Goal: Use online tool/utility: Utilize a website feature to perform a specific function

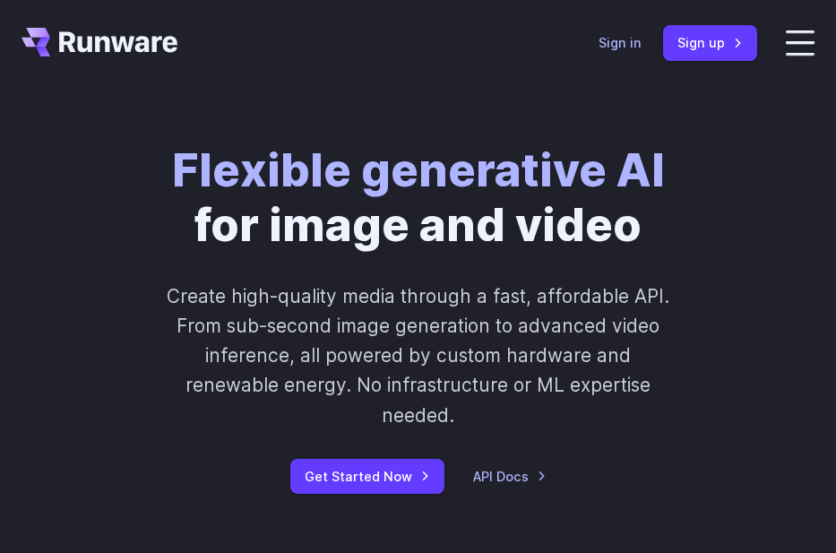
click at [611, 50] on link "Sign in" at bounding box center [620, 42] width 43 height 21
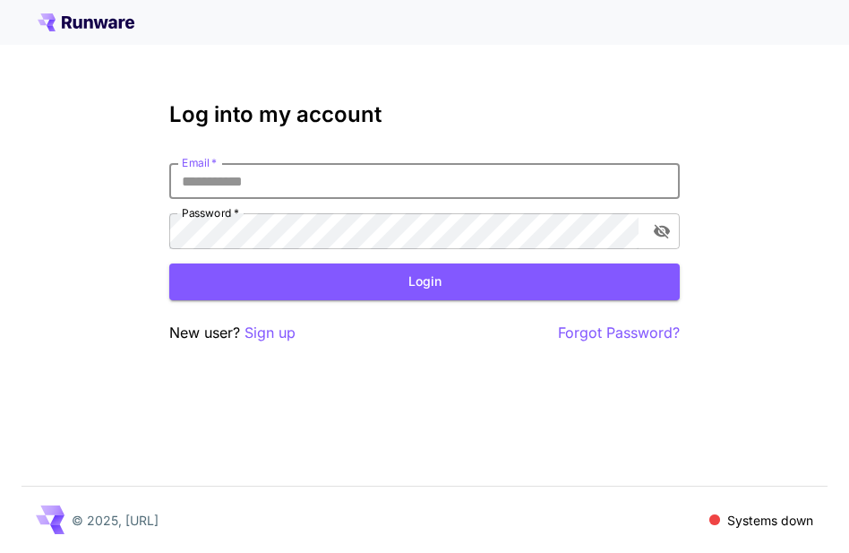
click at [461, 178] on input "Email   *" at bounding box center [424, 181] width 511 height 36
type input "**********"
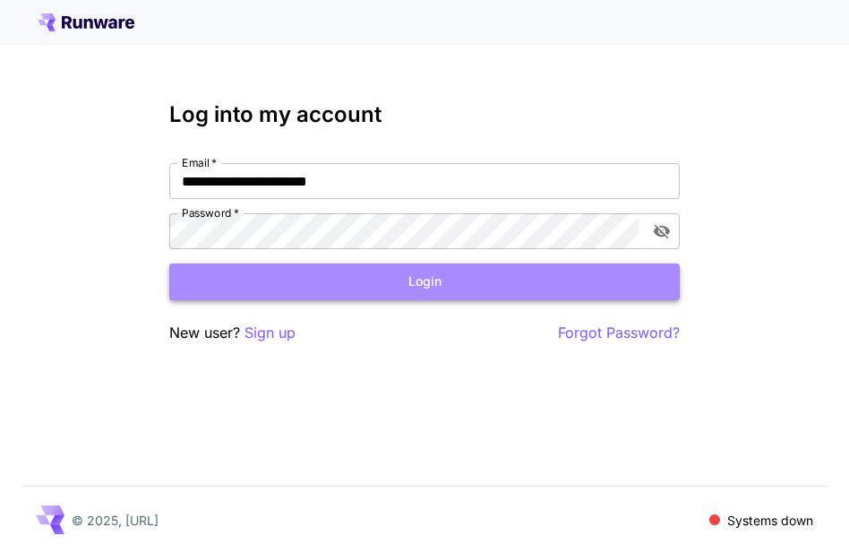
click at [478, 282] on button "Login" at bounding box center [424, 281] width 511 height 37
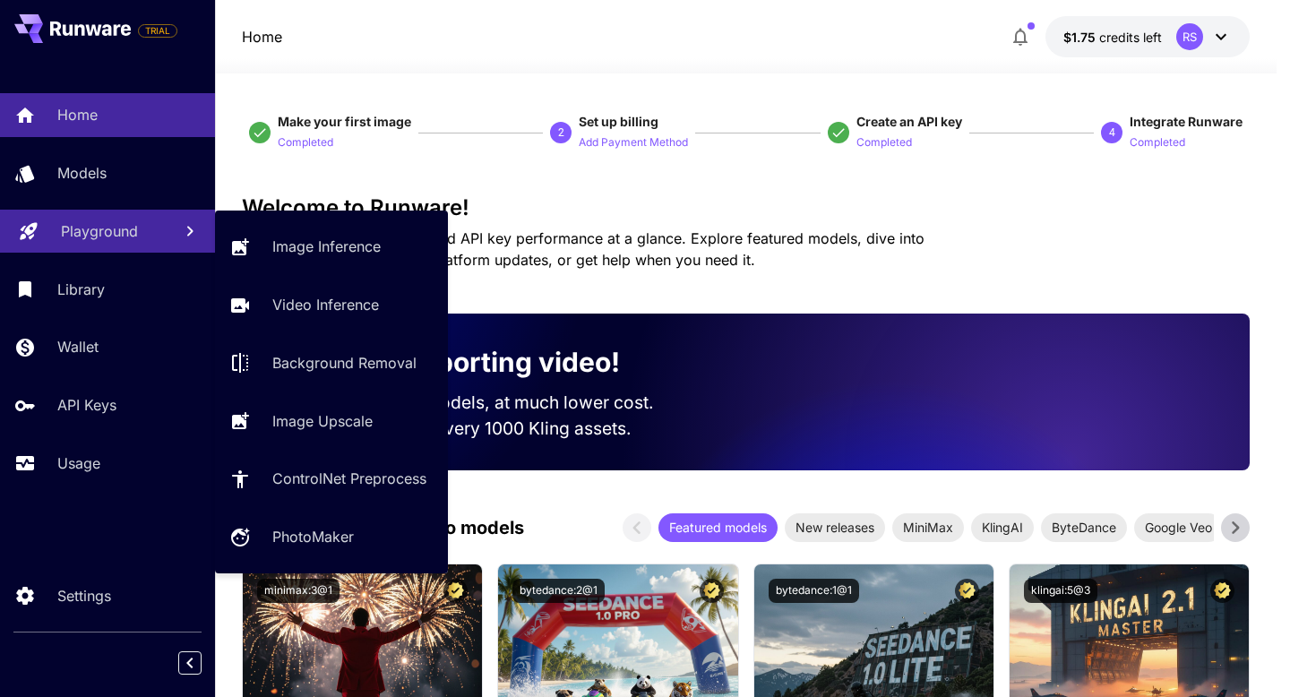
click at [129, 236] on p "Playground" at bounding box center [99, 231] width 77 height 22
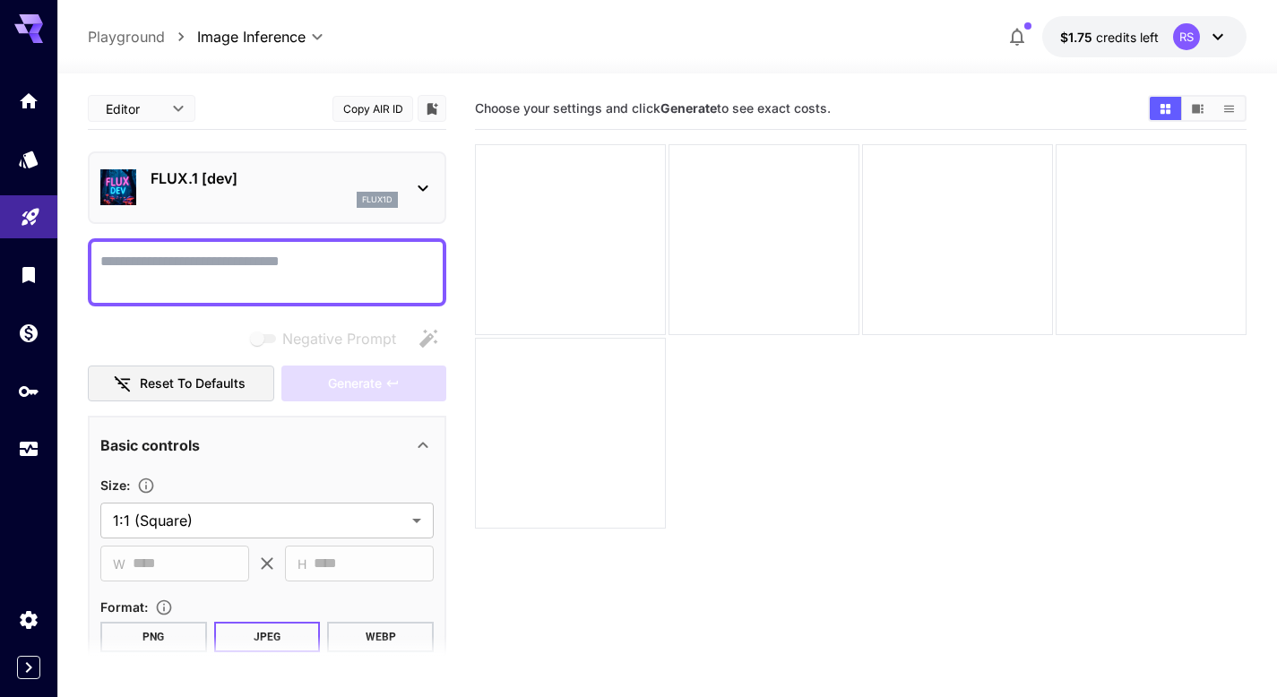
scroll to position [10, 0]
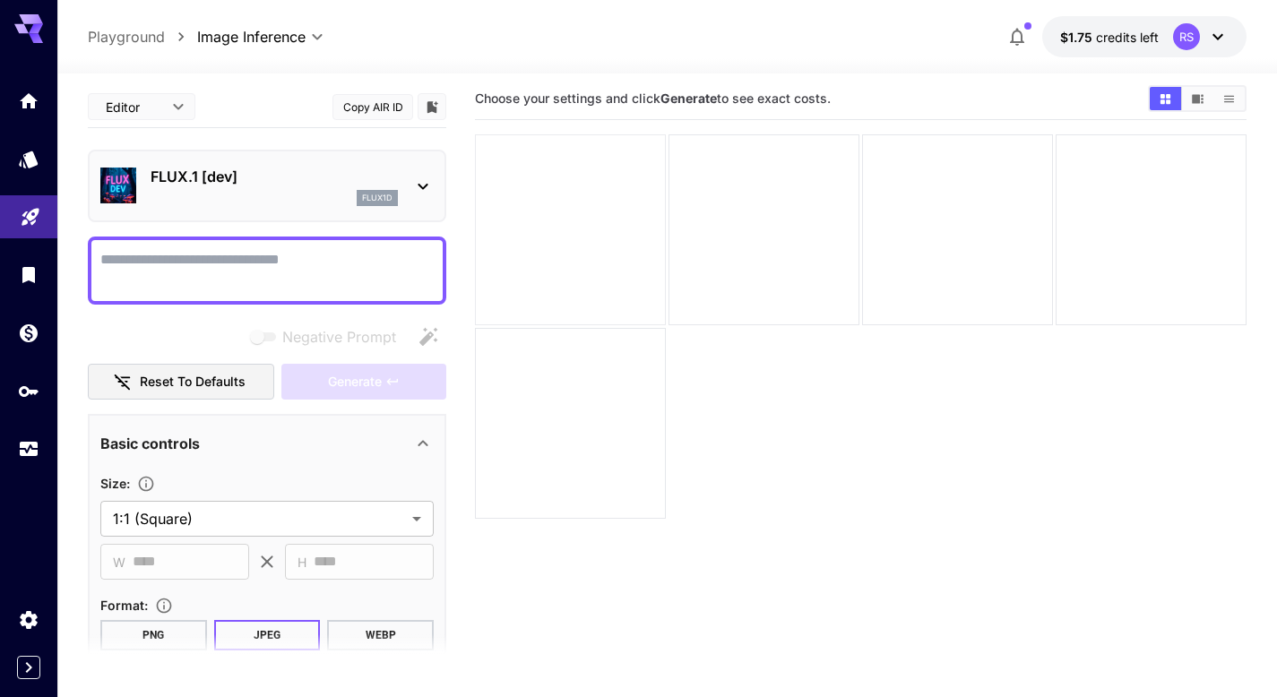
click at [636, 296] on div at bounding box center [570, 229] width 191 height 191
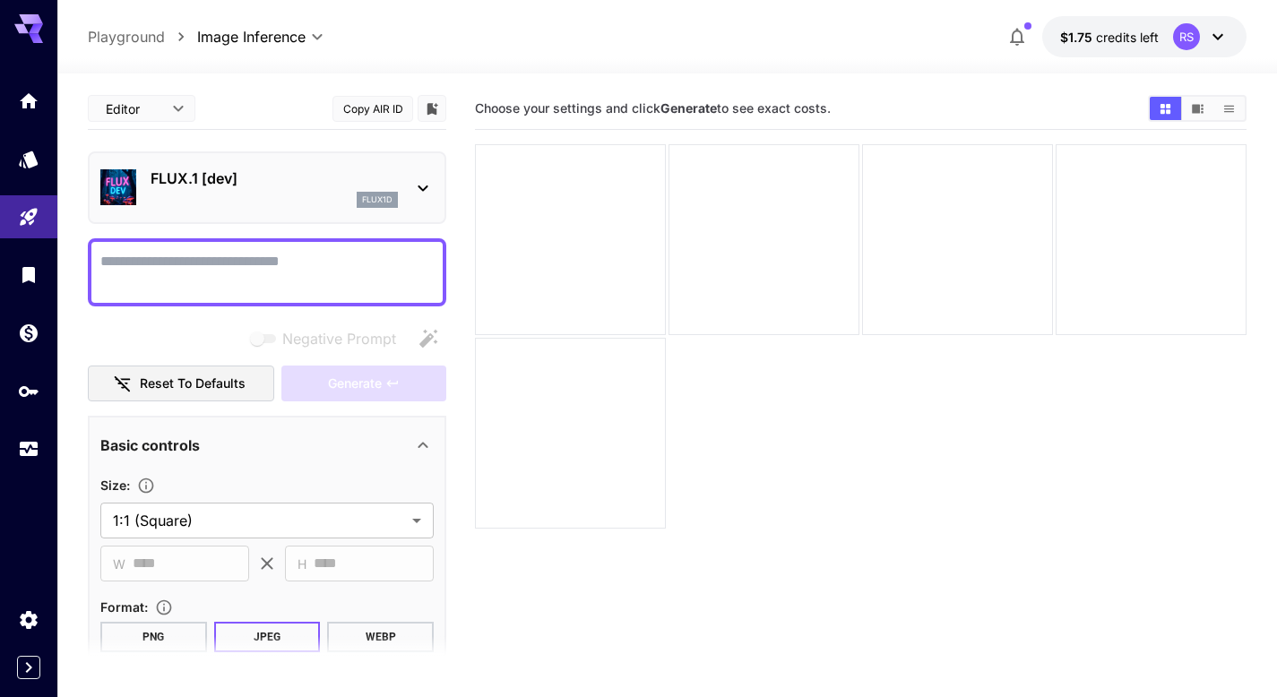
click at [254, 198] on div "flux1d" at bounding box center [274, 200] width 247 height 16
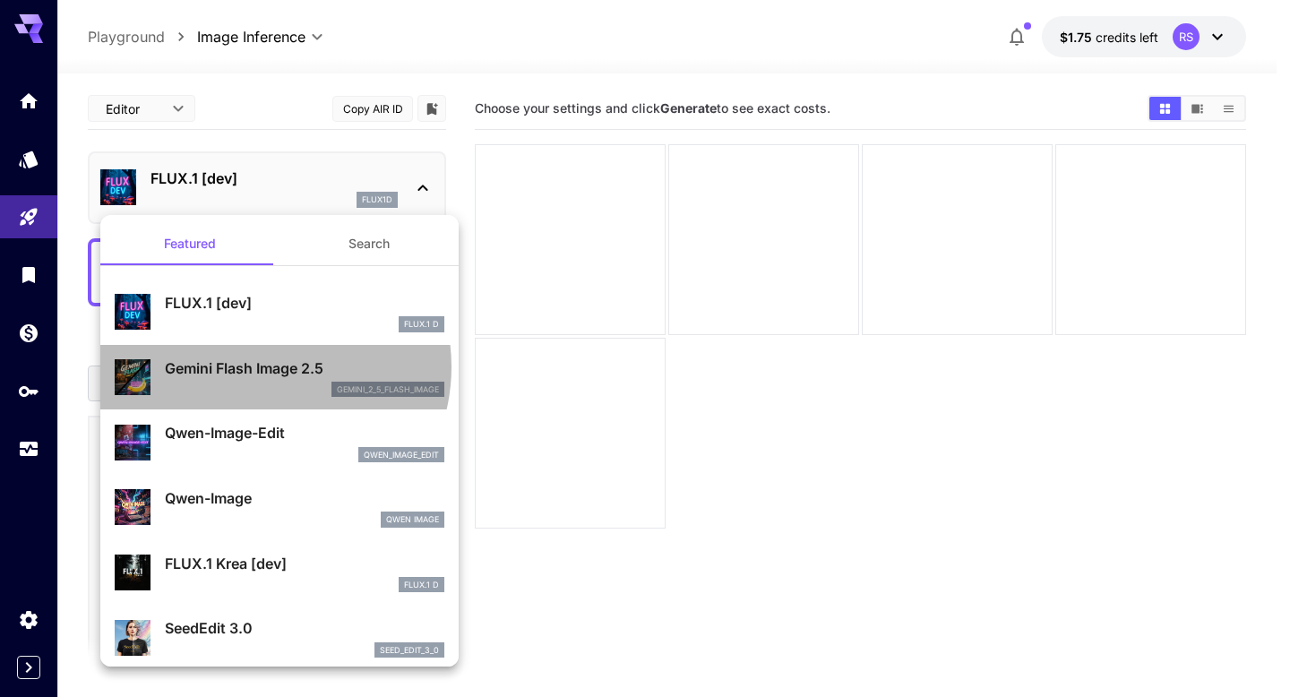
click at [262, 367] on p "Gemini Flash Image 2.5" at bounding box center [305, 369] width 280 height 22
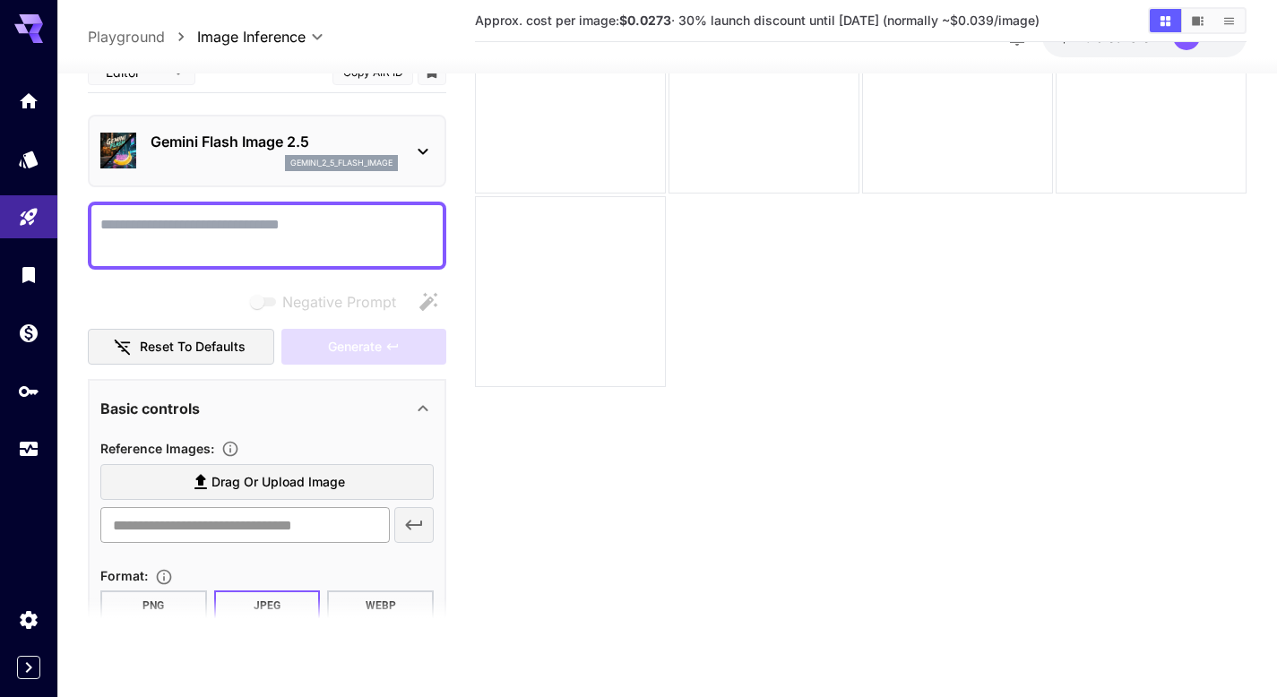
scroll to position [220, 0]
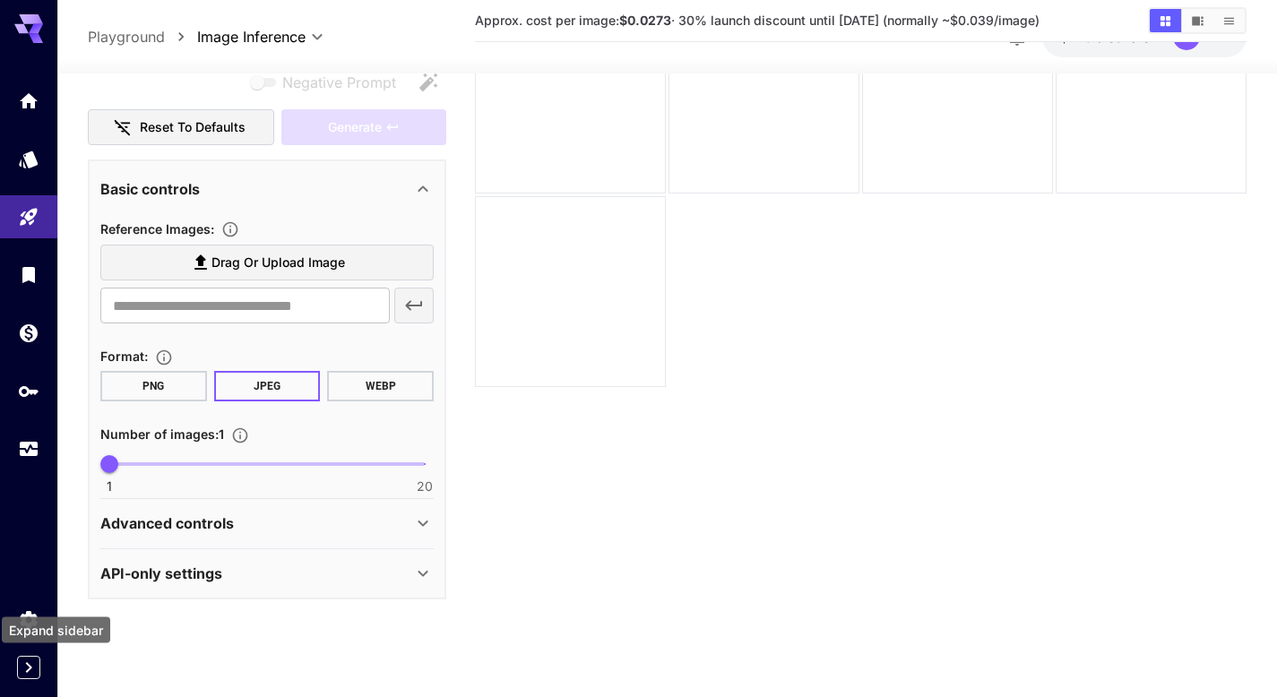
click at [18, 677] on icon "Expand sidebar" at bounding box center [29, 668] width 22 height 22
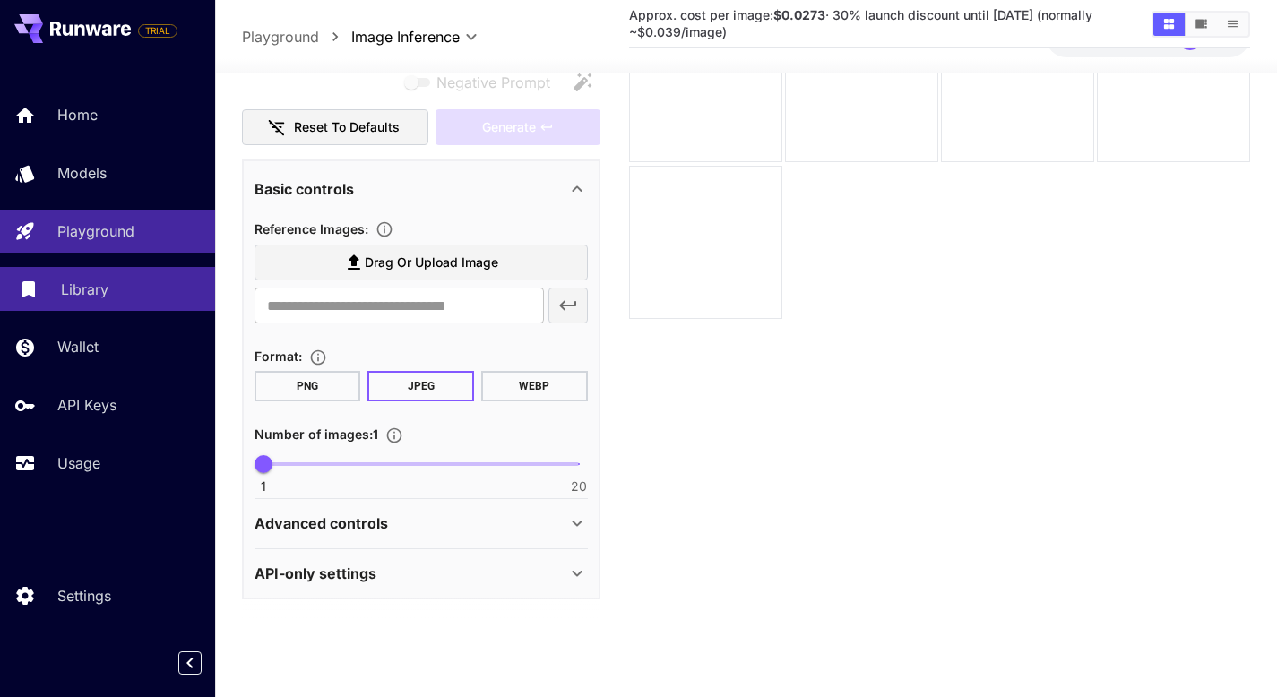
click at [88, 303] on link "Library" at bounding box center [107, 289] width 215 height 44
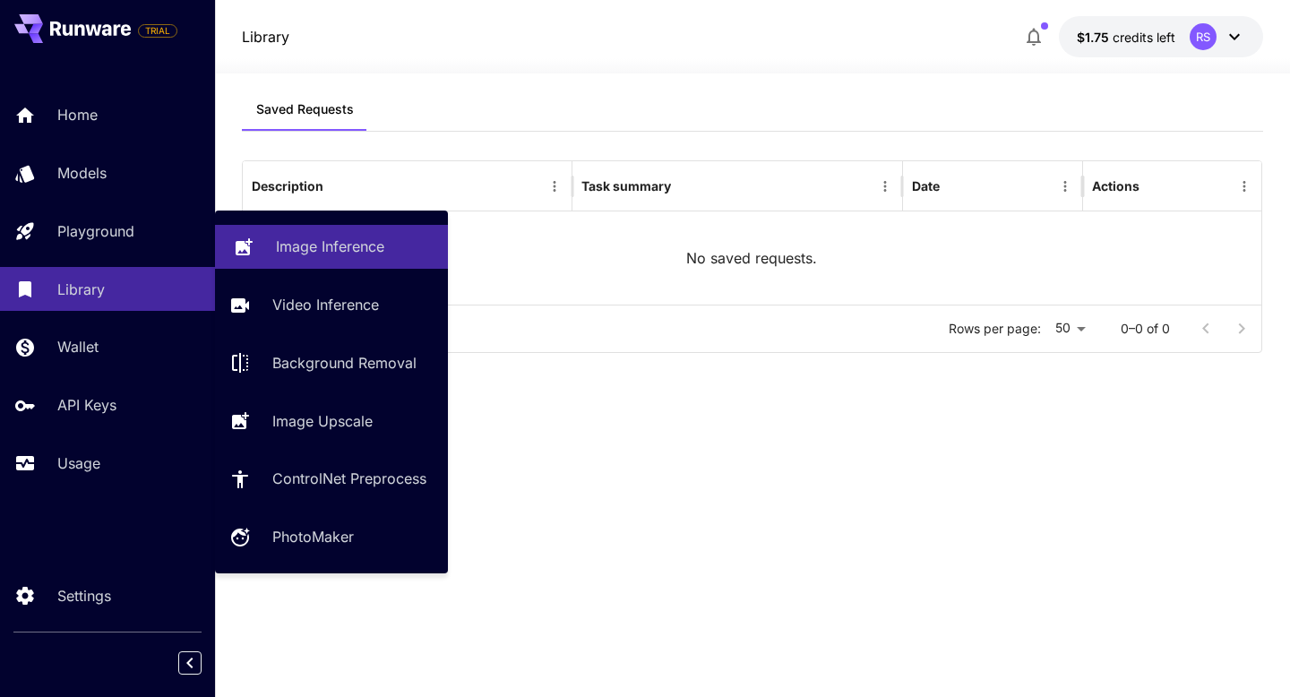
click at [303, 263] on link "Image Inference" at bounding box center [331, 247] width 233 height 44
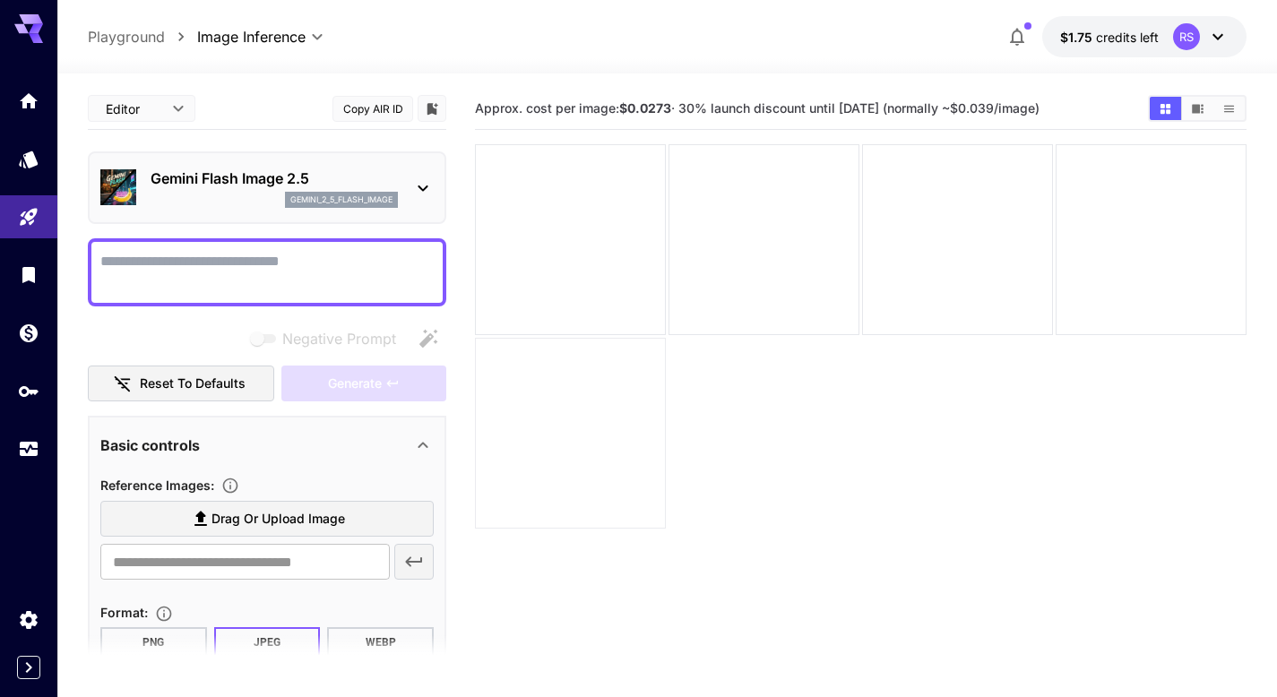
click at [620, 338] on div at bounding box center [570, 433] width 191 height 191
click at [606, 304] on div at bounding box center [570, 239] width 191 height 191
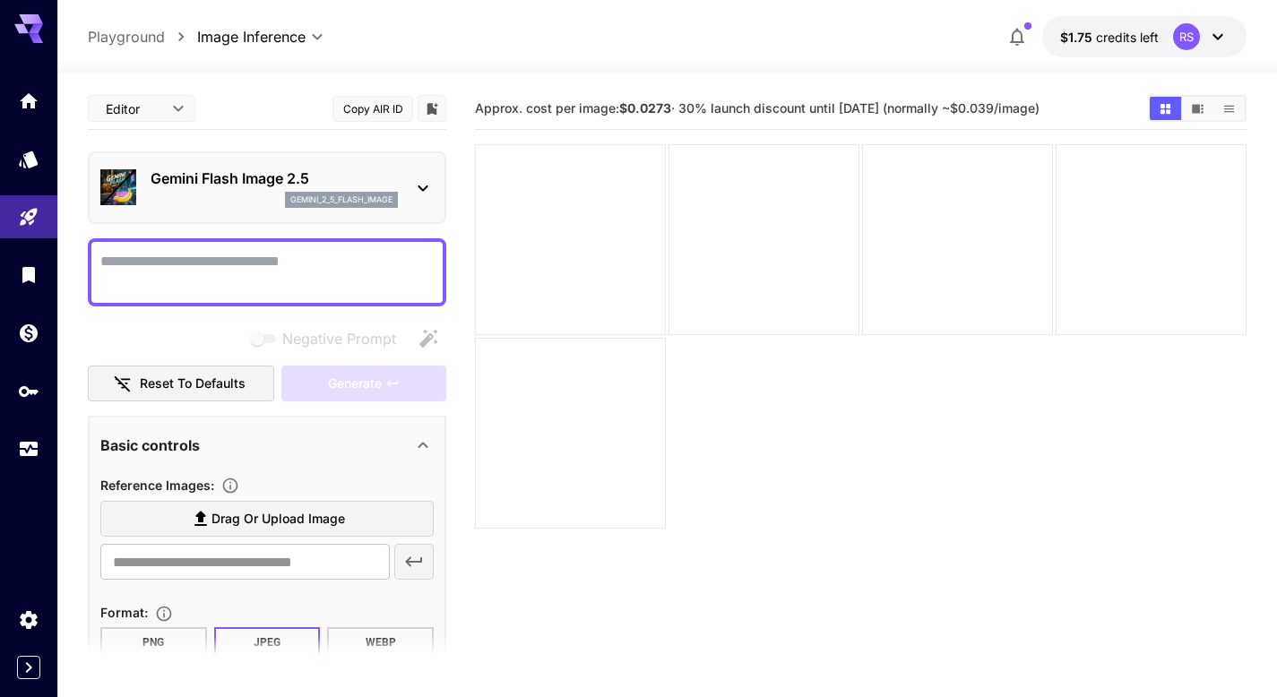
click at [606, 304] on div at bounding box center [570, 239] width 191 height 191
click at [742, 280] on div at bounding box center [763, 239] width 191 height 191
click at [892, 263] on div at bounding box center [957, 239] width 191 height 191
